Goal: Register for event/course

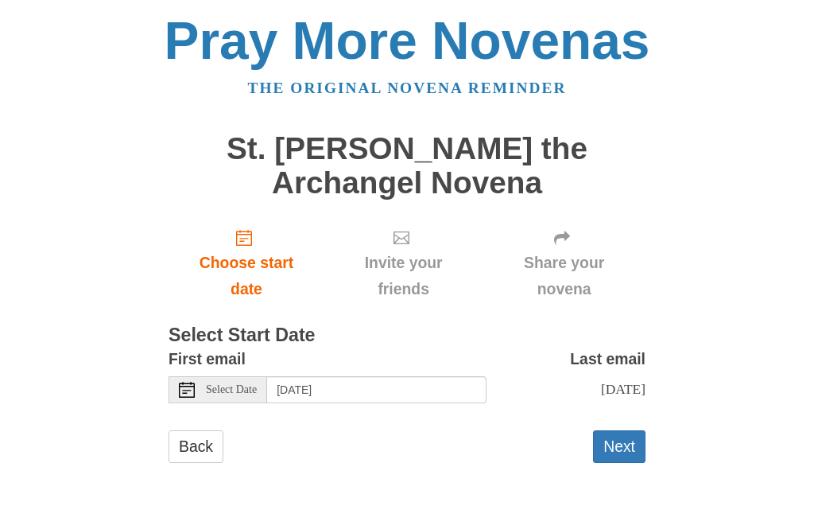
click at [248, 263] on span "Choose start date" at bounding box center [246, 276] width 124 height 52
click at [431, 387] on input "[DATE]" at bounding box center [376, 389] width 219 height 27
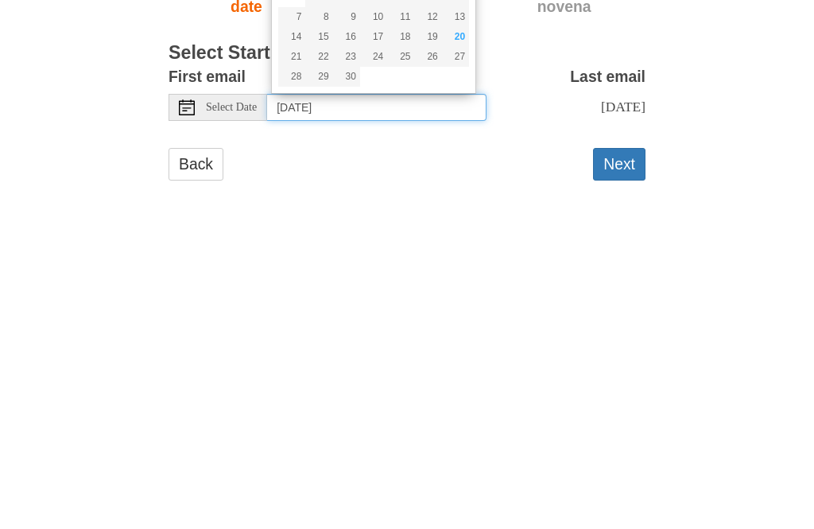
type input "[DATE]"
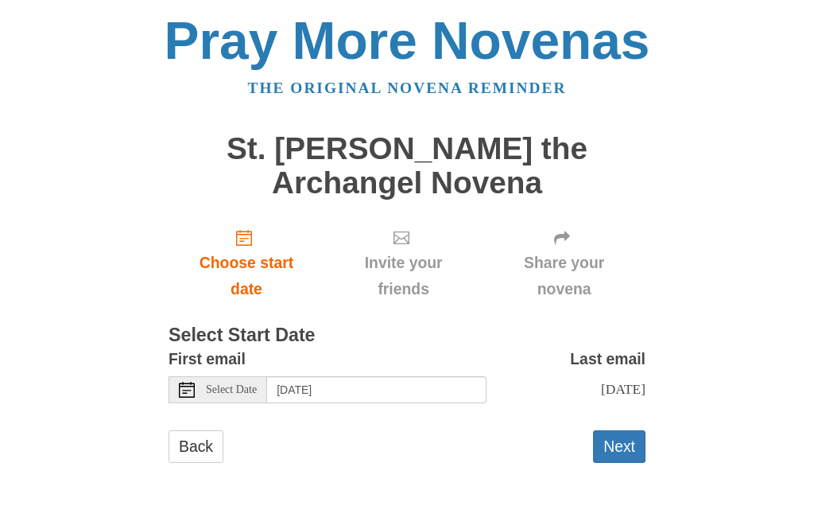
click at [633, 455] on button "Next" at bounding box center [619, 446] width 52 height 33
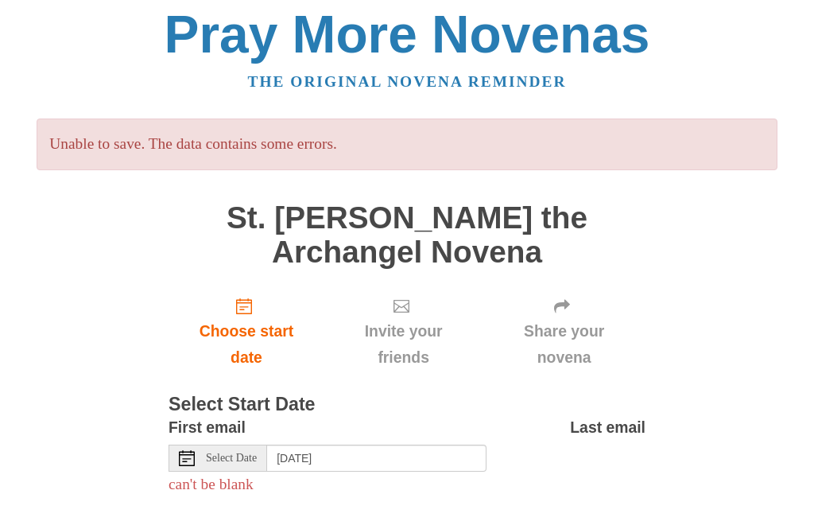
scroll to position [23, 0]
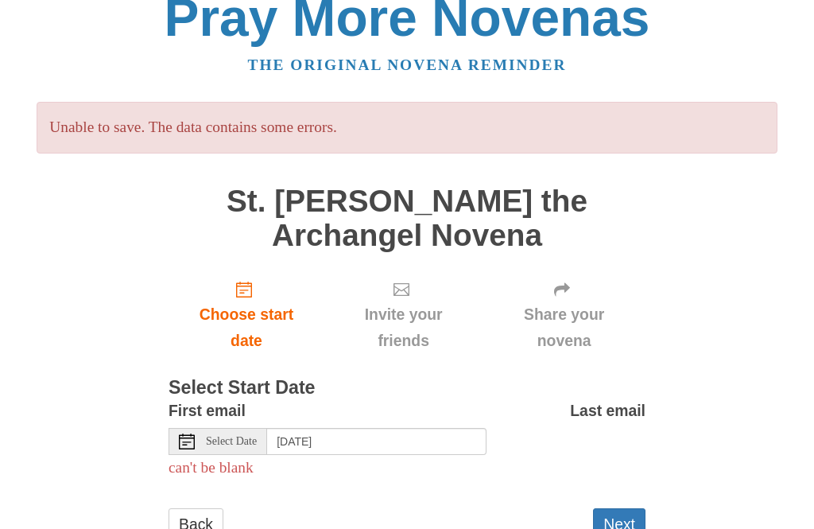
click at [762, 523] on div "Pray More Novenas The original novena reminder Unable to save. The data contain…" at bounding box center [406, 282] width 771 height 610
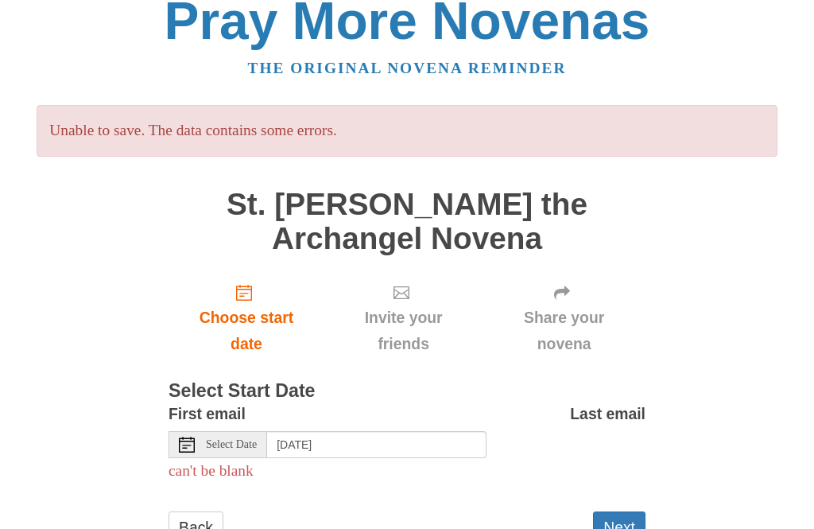
click at [617, 528] on button "Next" at bounding box center [619, 527] width 52 height 33
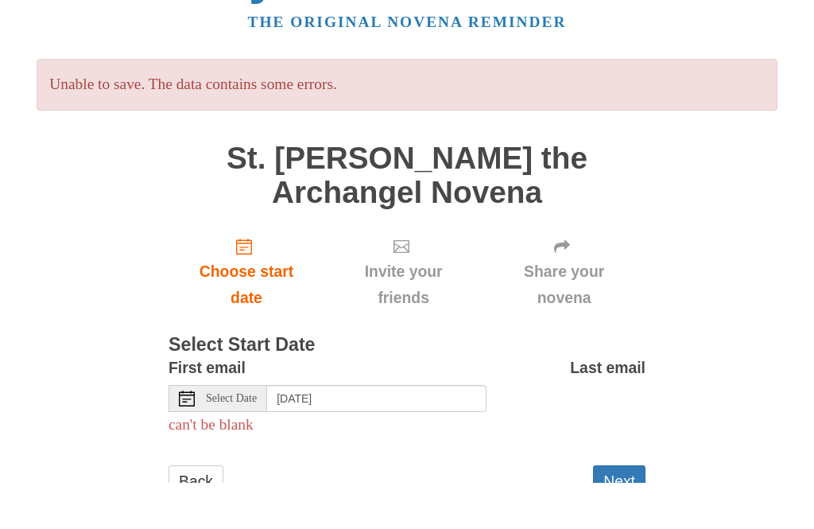
scroll to position [71, 0]
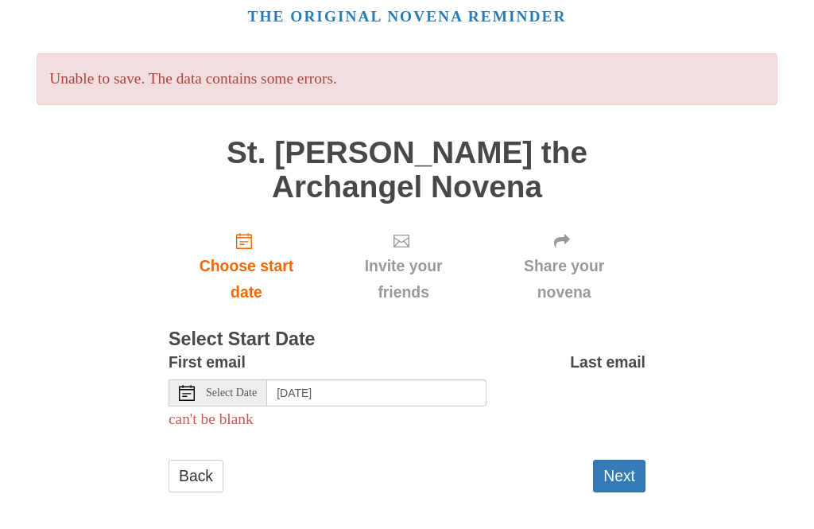
click at [746, 188] on div "Pray More Novenas The original novena reminder Unable to save. The data contain…" at bounding box center [406, 234] width 771 height 610
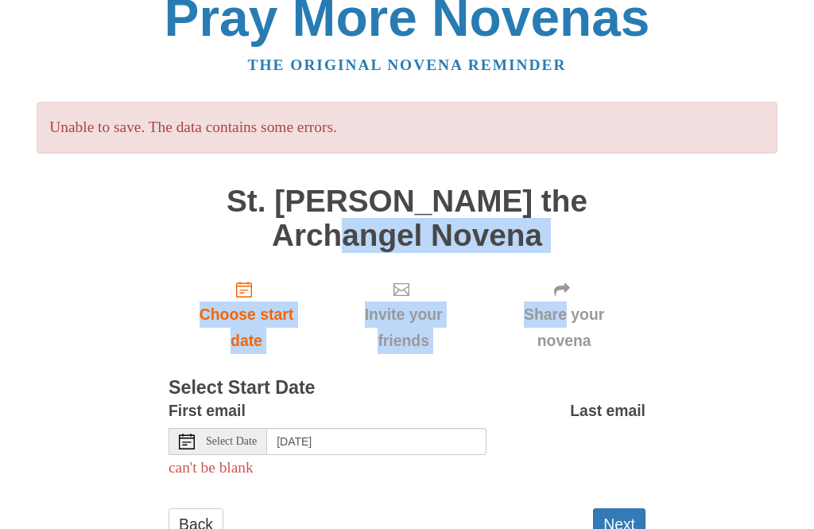
scroll to position [0, 0]
